Goal: Transaction & Acquisition: Purchase product/service

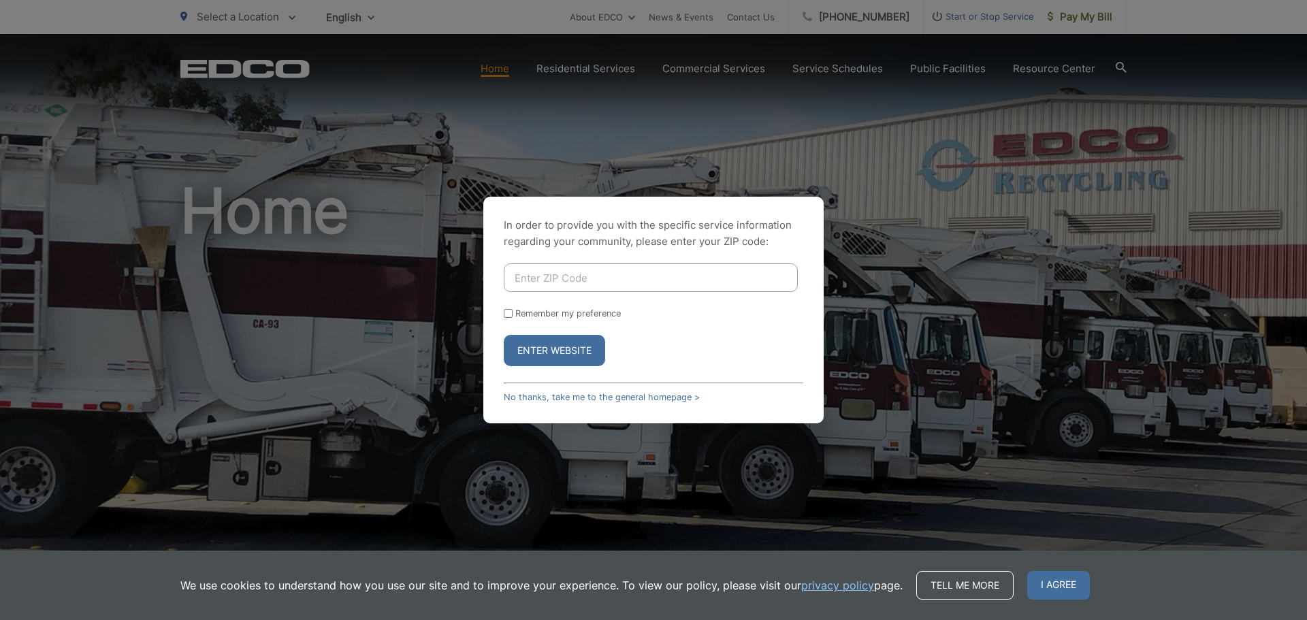
click at [567, 273] on input "Enter ZIP Code" at bounding box center [651, 277] width 294 height 29
type input "91945"
click at [548, 307] on form "91945 Remember my preference Enter Website" at bounding box center [654, 314] width 300 height 103
click at [545, 311] on label "Remember my preference" at bounding box center [568, 313] width 106 height 10
click at [513, 311] on input "Remember my preference" at bounding box center [508, 313] width 9 height 9
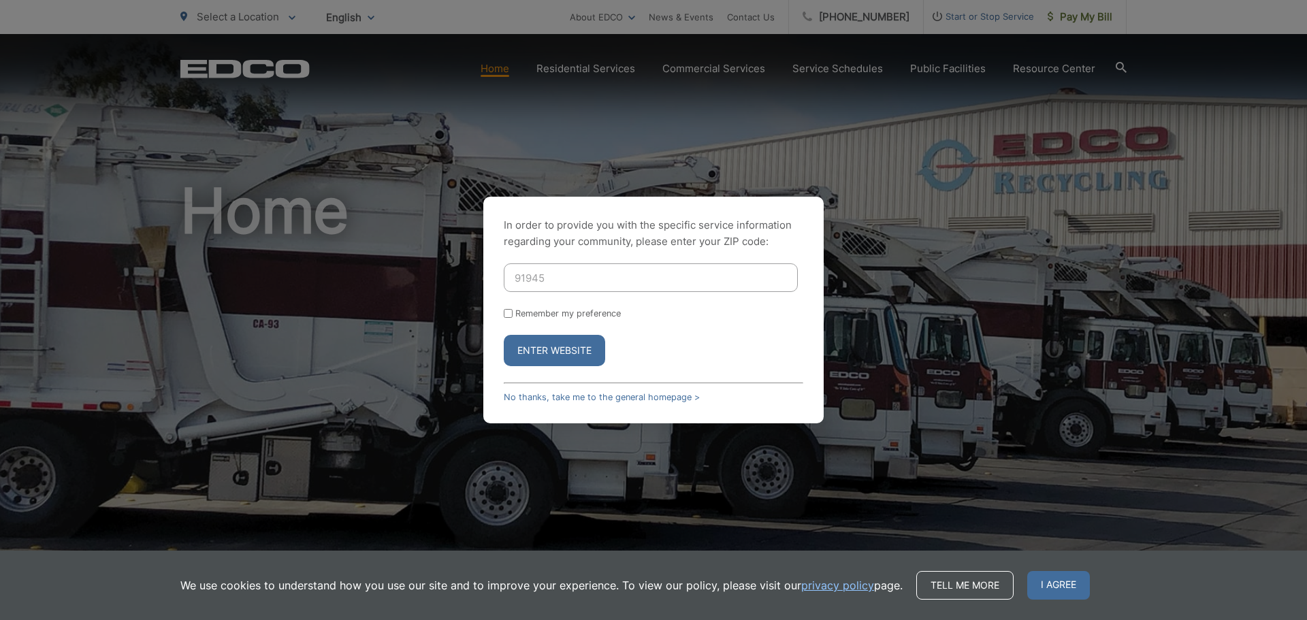
checkbox input "true"
click at [547, 334] on form "91945 Remember my preference Enter Website" at bounding box center [654, 314] width 300 height 103
click at [547, 347] on button "Enter Website" at bounding box center [554, 350] width 101 height 31
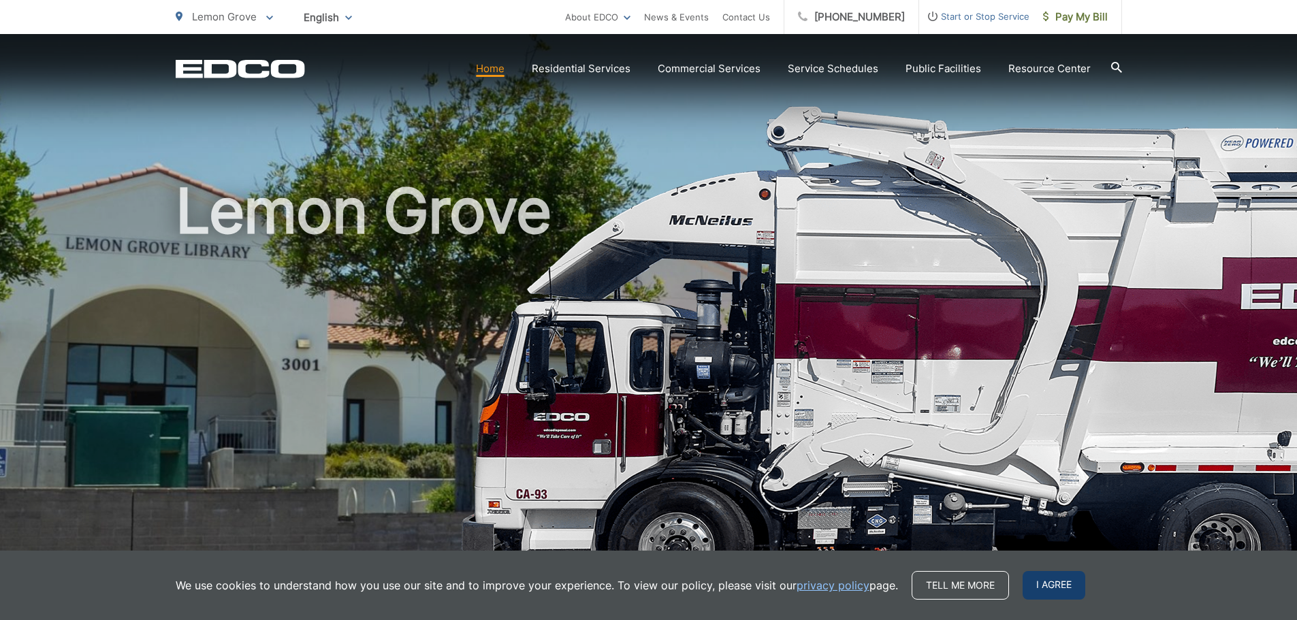
click at [1038, 583] on span "I agree" at bounding box center [1054, 585] width 63 height 29
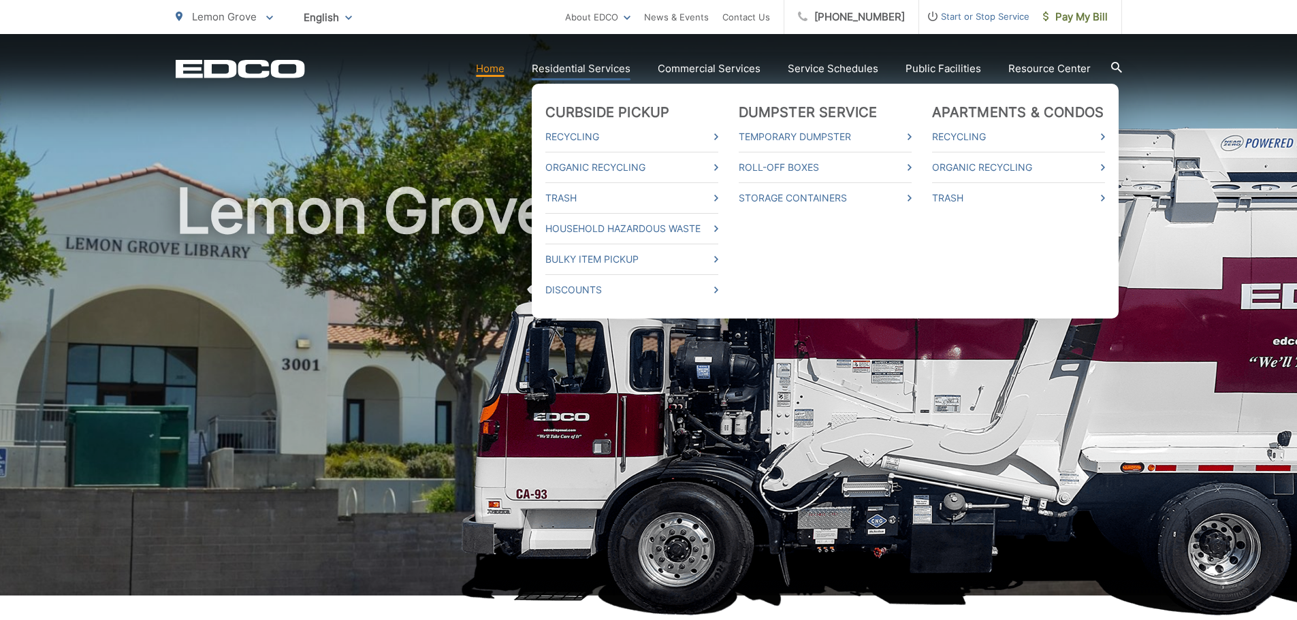
click at [604, 65] on link "Residential Services" at bounding box center [581, 69] width 99 height 16
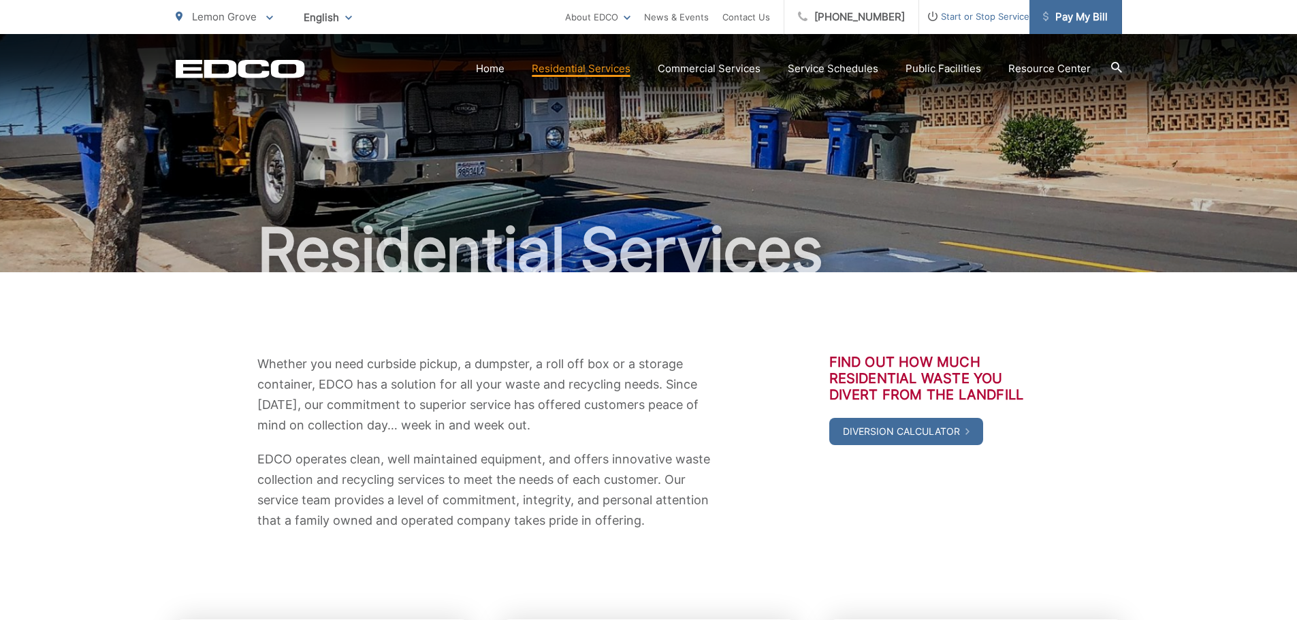
click at [1089, 15] on span "Pay My Bill" at bounding box center [1075, 17] width 65 height 16
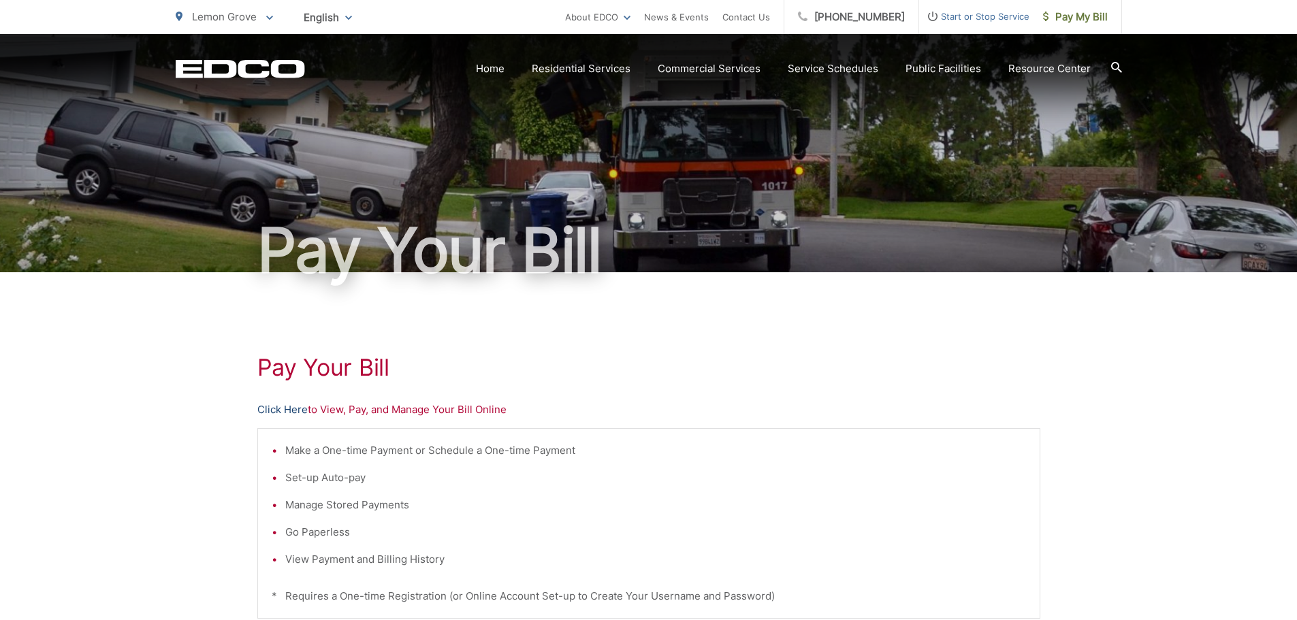
click at [274, 410] on link "Click Here" at bounding box center [282, 410] width 50 height 16
